Goal: Task Accomplishment & Management: Complete application form

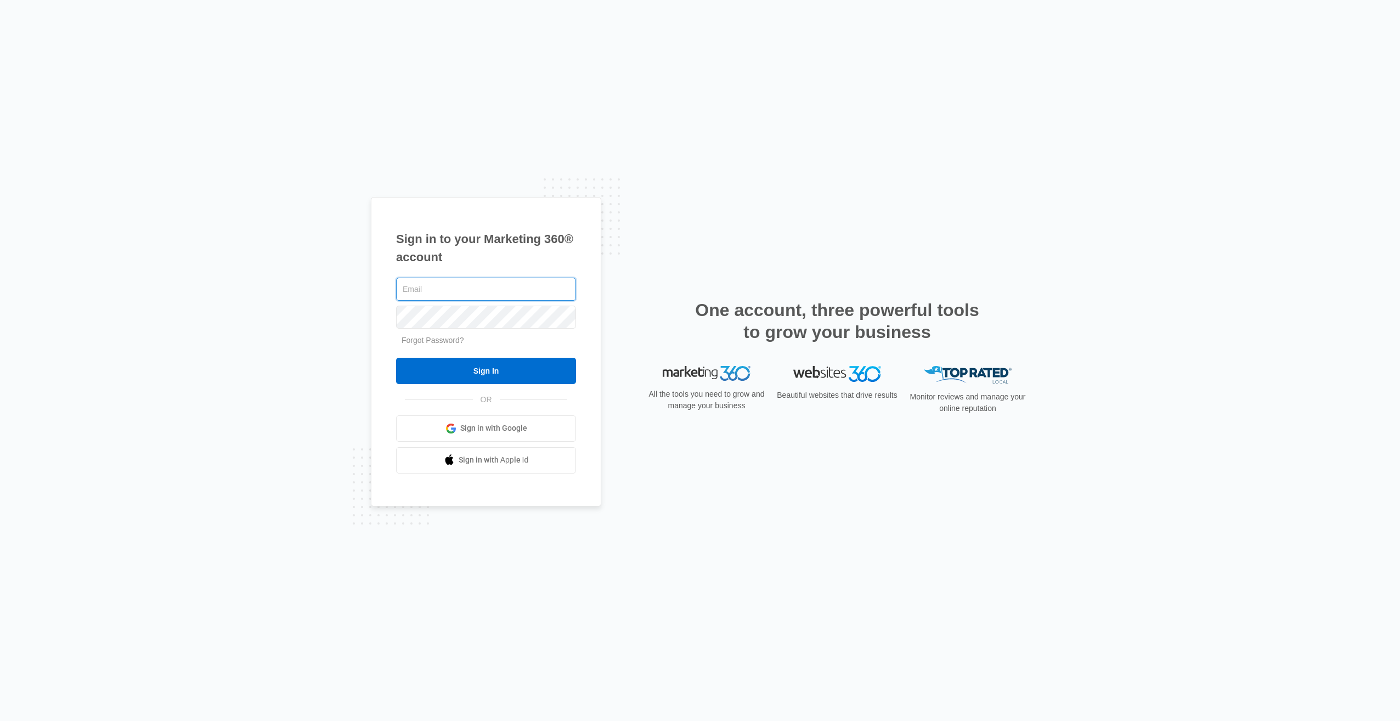
click at [455, 291] on input "text" at bounding box center [486, 289] width 180 height 23
type input "trevor@sd-loans.com"
click at [458, 367] on input "Sign In" at bounding box center [486, 371] width 180 height 26
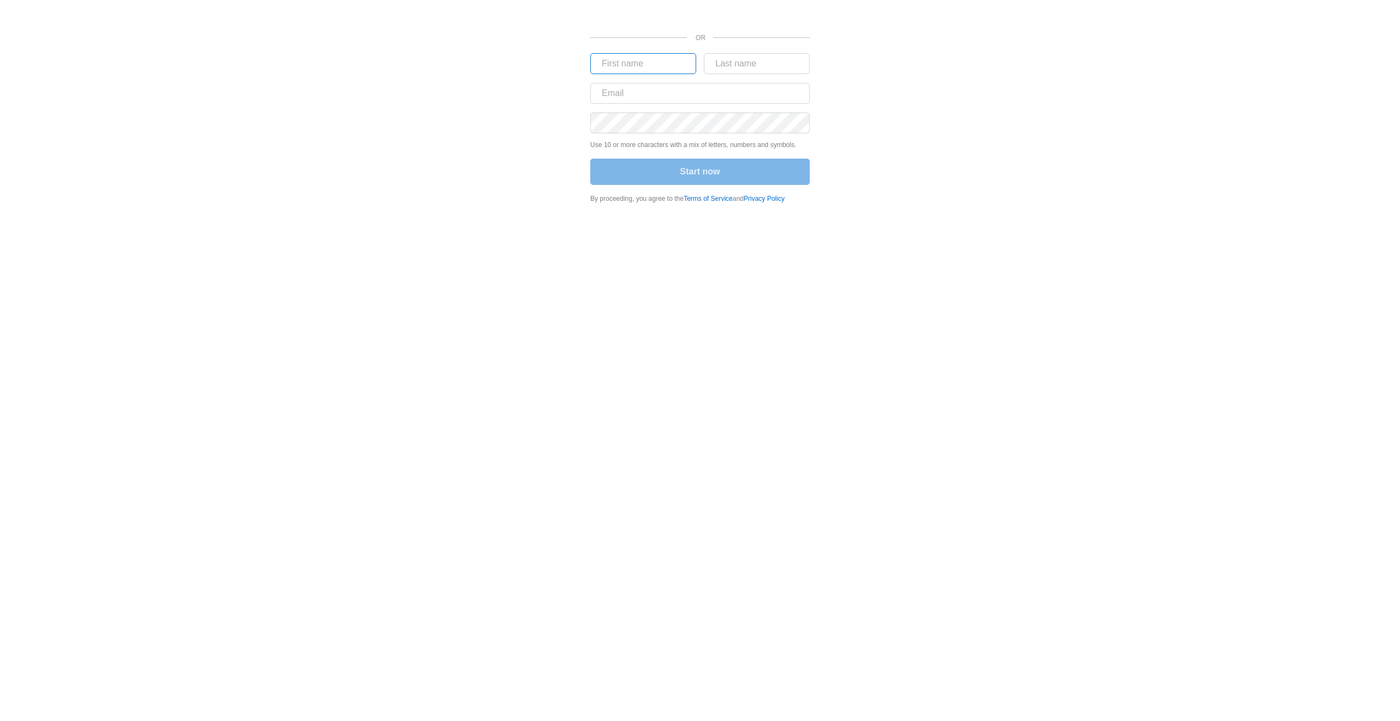
drag, startPoint x: 614, startPoint y: 71, endPoint x: 618, endPoint y: 66, distance: 5.9
click at [614, 70] on input "text" at bounding box center [643, 63] width 106 height 21
type input "Trevor"
type input "Sanders"
type input "trevor@sd-loans.com"
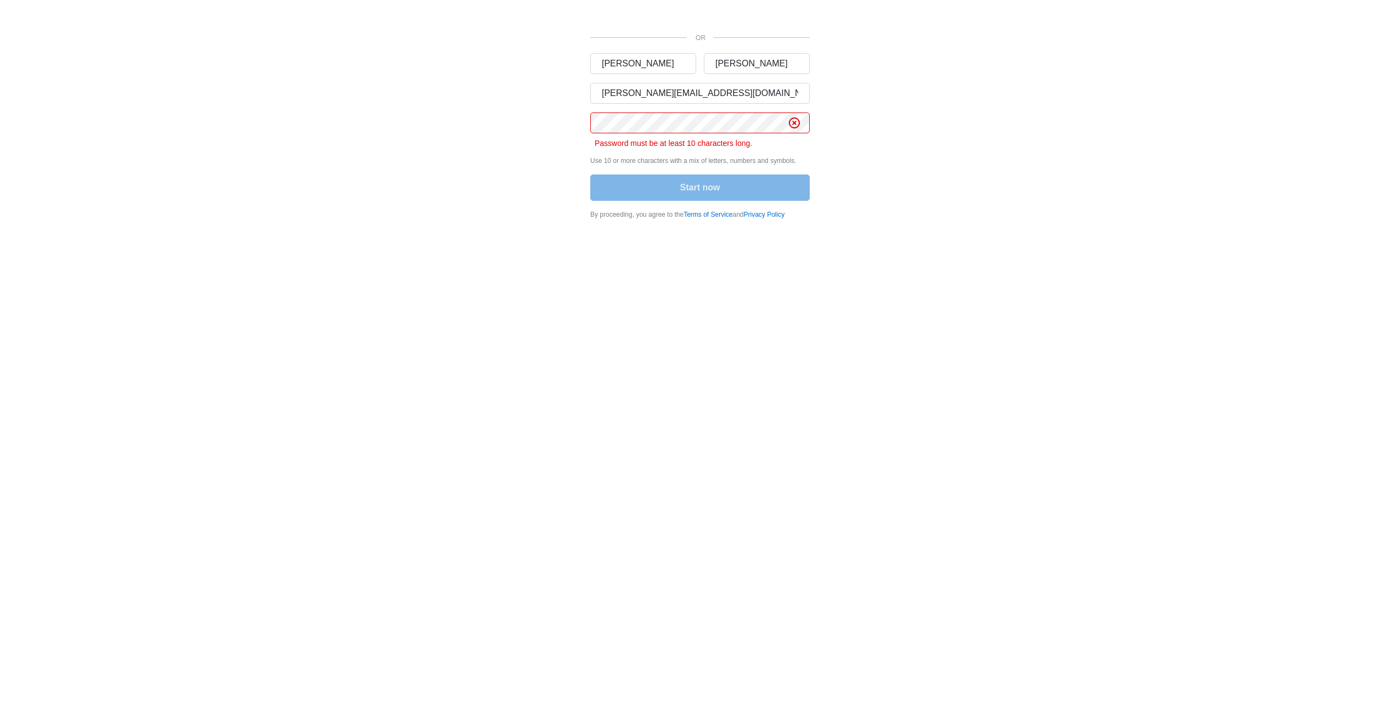
click at [553, 148] on div "OR Trevor Sanders trevor@sd-loans.com Password must be at least 10 characters l…" at bounding box center [700, 113] width 658 height 226
click at [453, 111] on div "OR Trevor Sanders trevor@sd-loans.com Password must be at least 10 characters l…" at bounding box center [700, 113] width 658 height 226
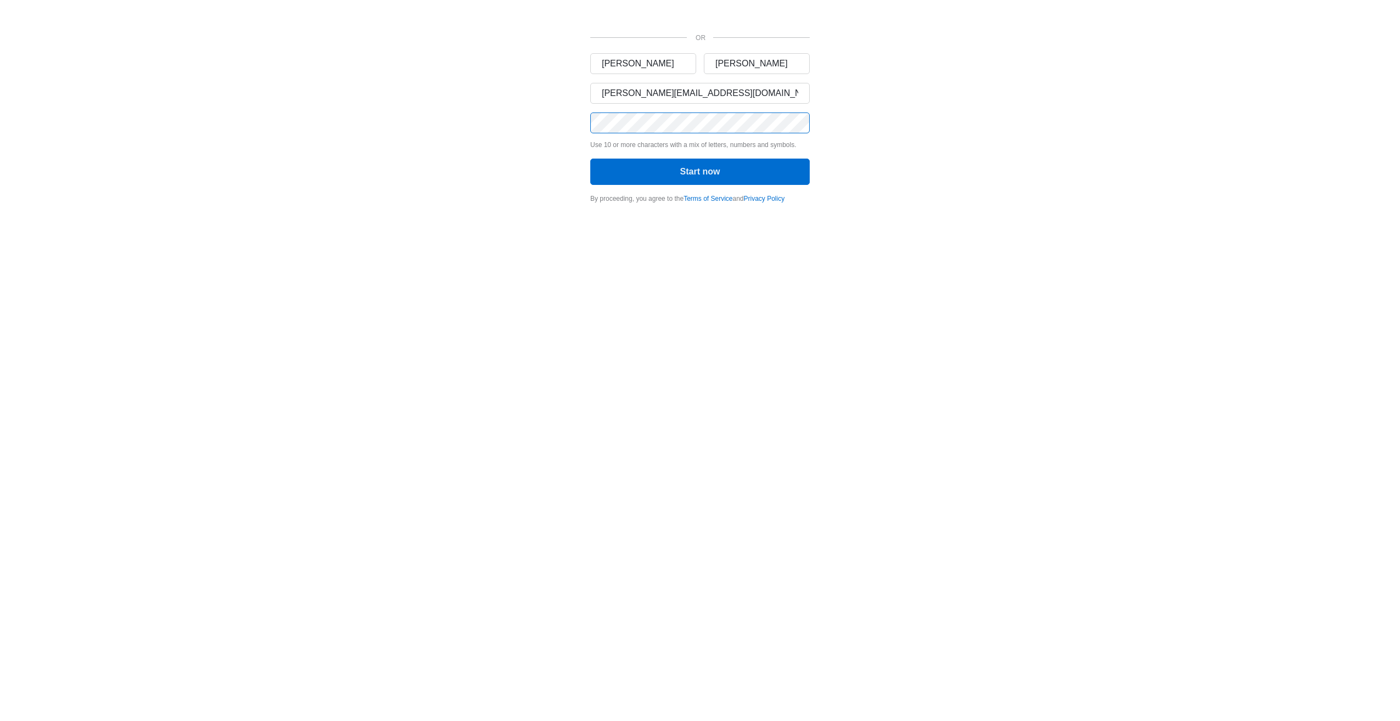
click at [590, 159] on button "Start now" at bounding box center [699, 172] width 219 height 26
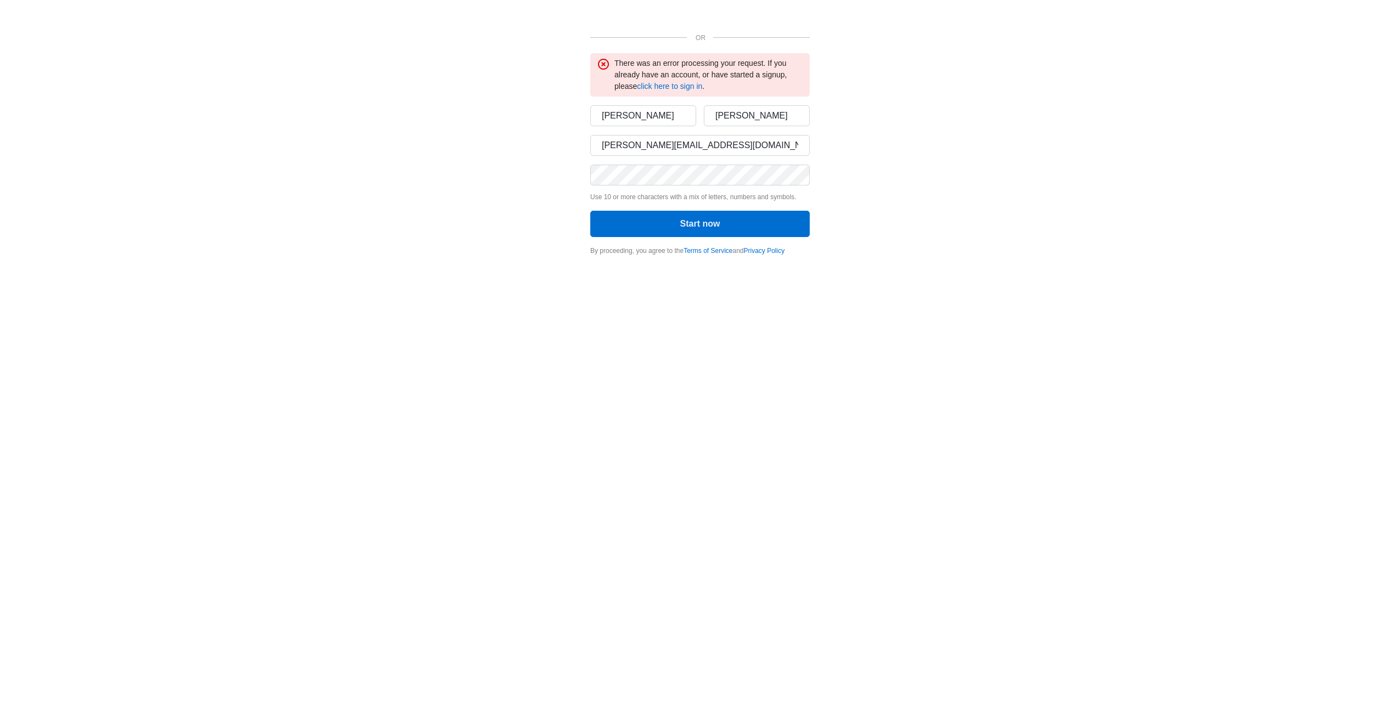
click at [516, 128] on div "OR There was an error processing your request. If you already have an account, …" at bounding box center [700, 131] width 658 height 262
click at [660, 86] on link "click here to sign in" at bounding box center [669, 86] width 65 height 9
